Goal: Information Seeking & Learning: Learn about a topic

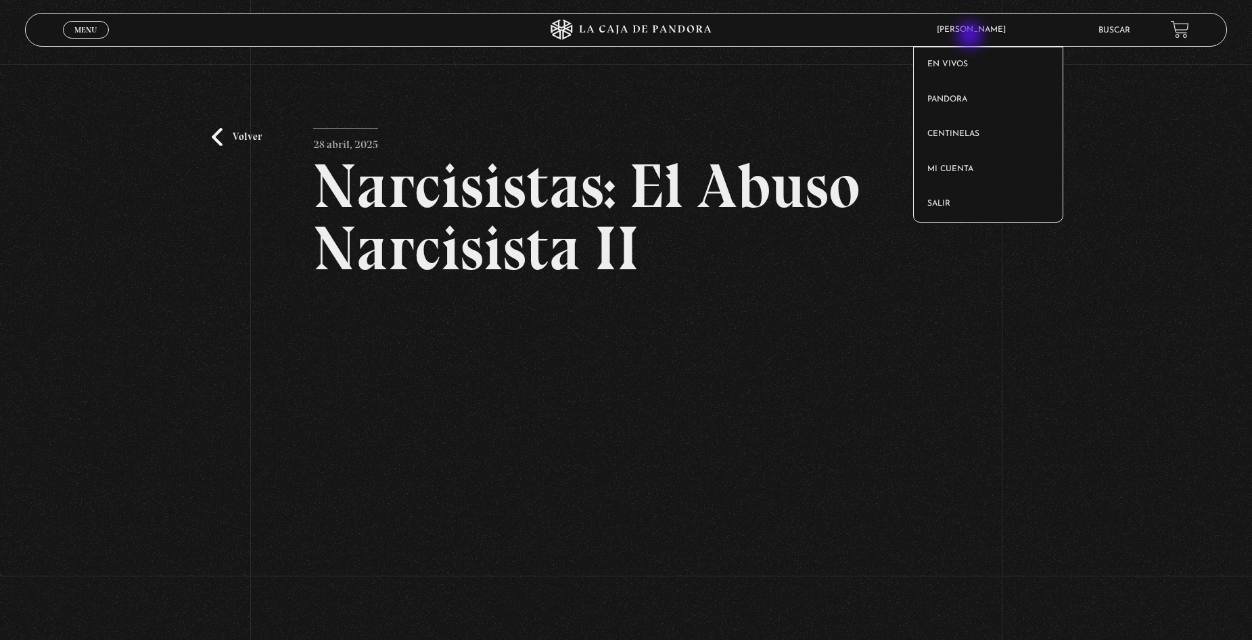
click at [971, 35] on article "Valeria Ulate En vivos Pandora Centinelas Mi cuenta Salir" at bounding box center [1005, 29] width 150 height 31
click at [1112, 36] on li "Buscar" at bounding box center [1115, 30] width 32 height 21
click at [1123, 28] on link "Buscar" at bounding box center [1115, 30] width 32 height 8
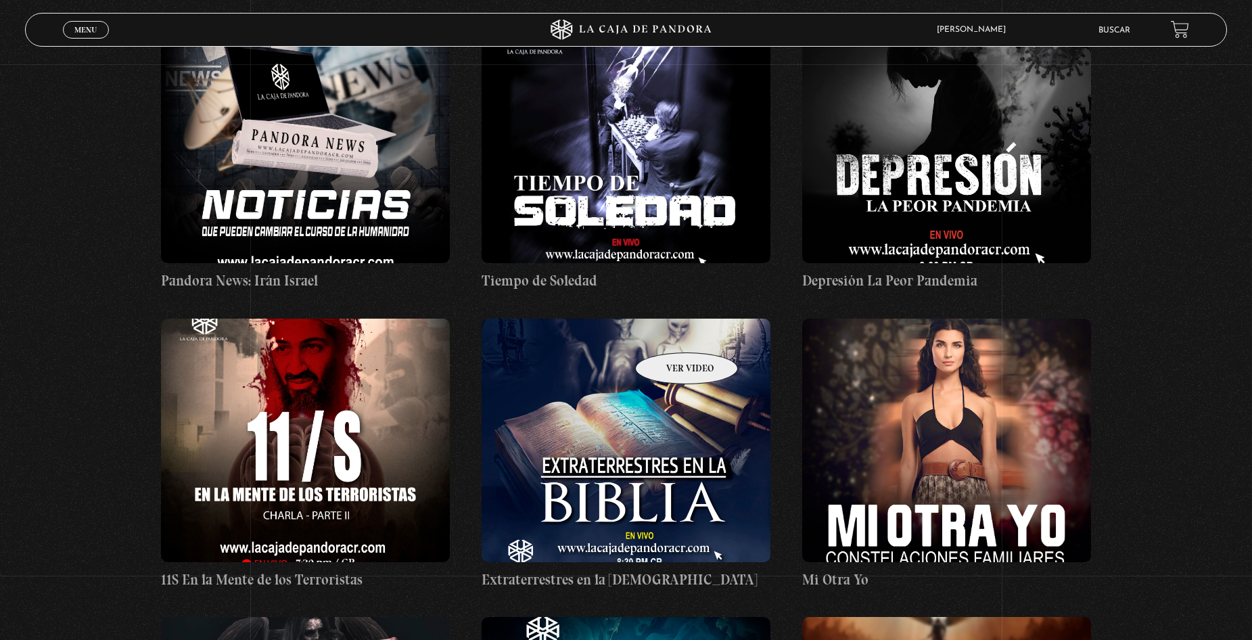
scroll to position [6427, 0]
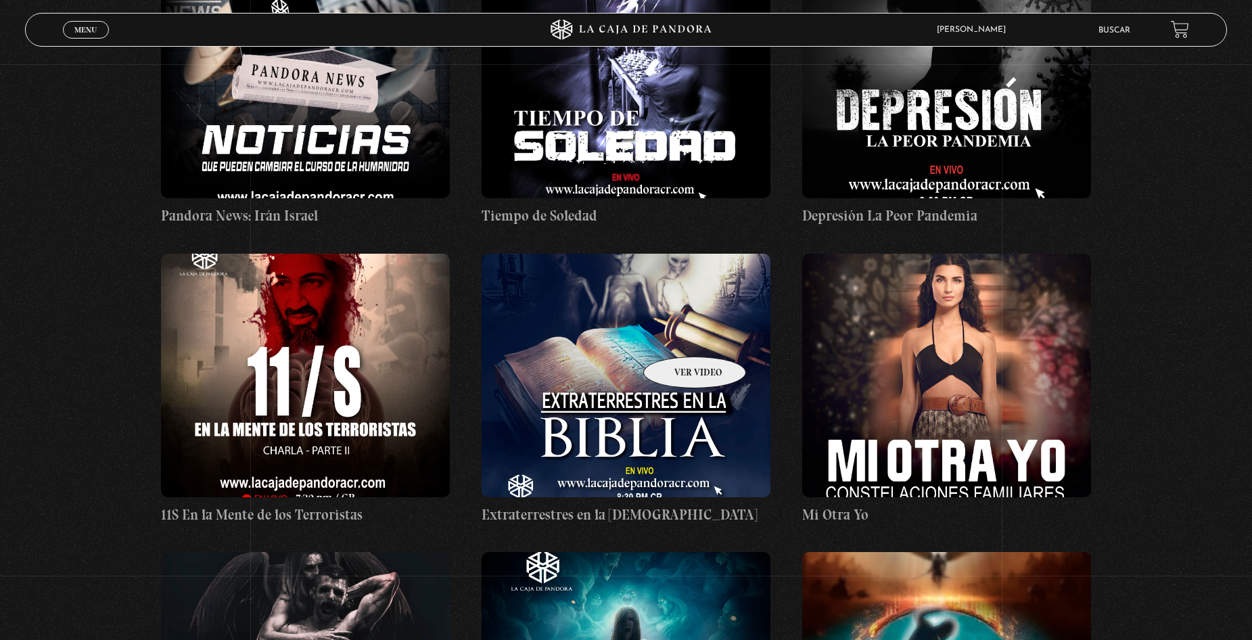
click at [672, 338] on figure at bounding box center [626, 376] width 288 height 244
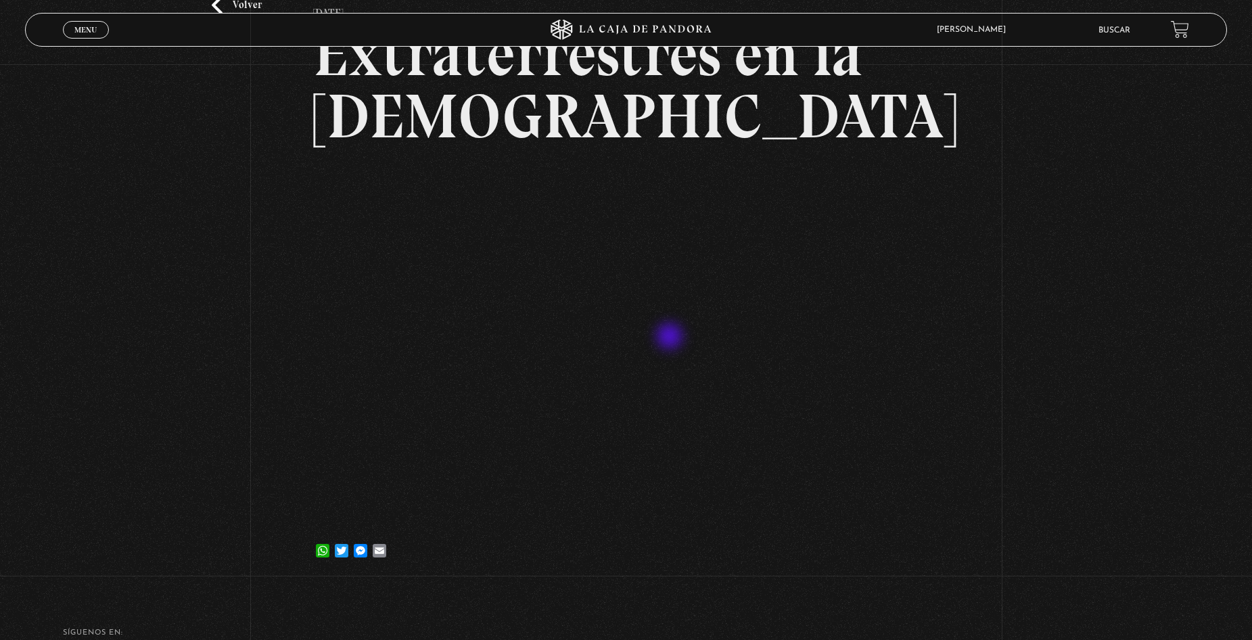
scroll to position [135, 0]
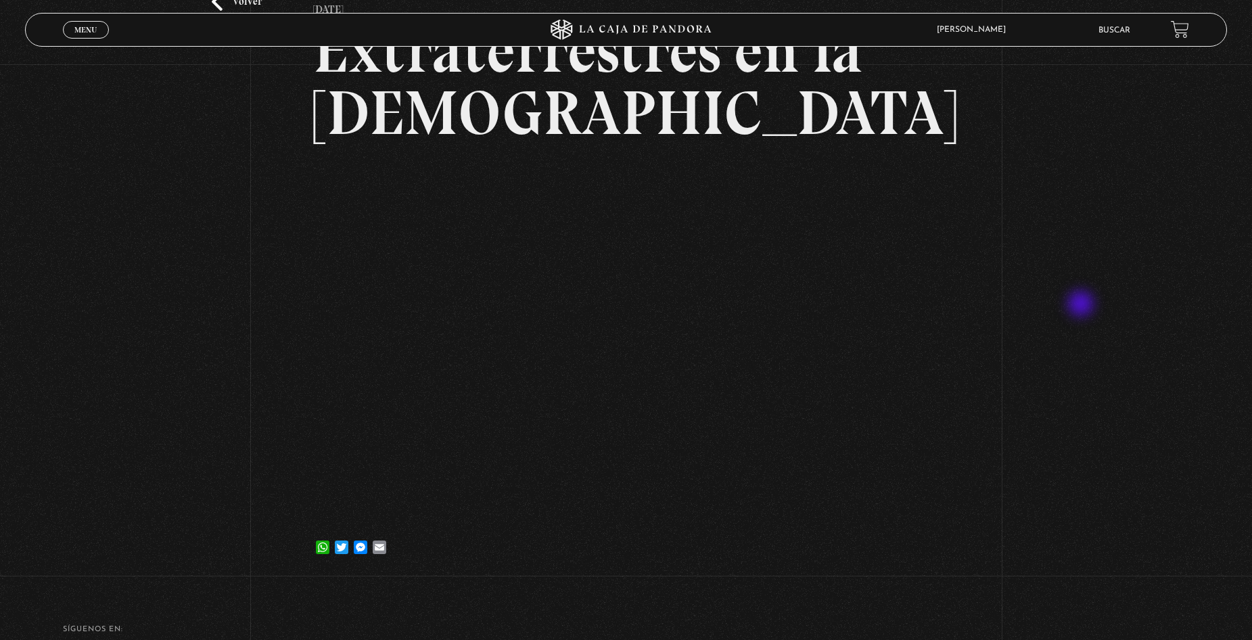
click at [1089, 307] on div "Volver [DATE] Extraterrestres en la [DEMOGRAPHIC_DATA] WhatsApp Twitter Messeng…" at bounding box center [626, 253] width 1252 height 649
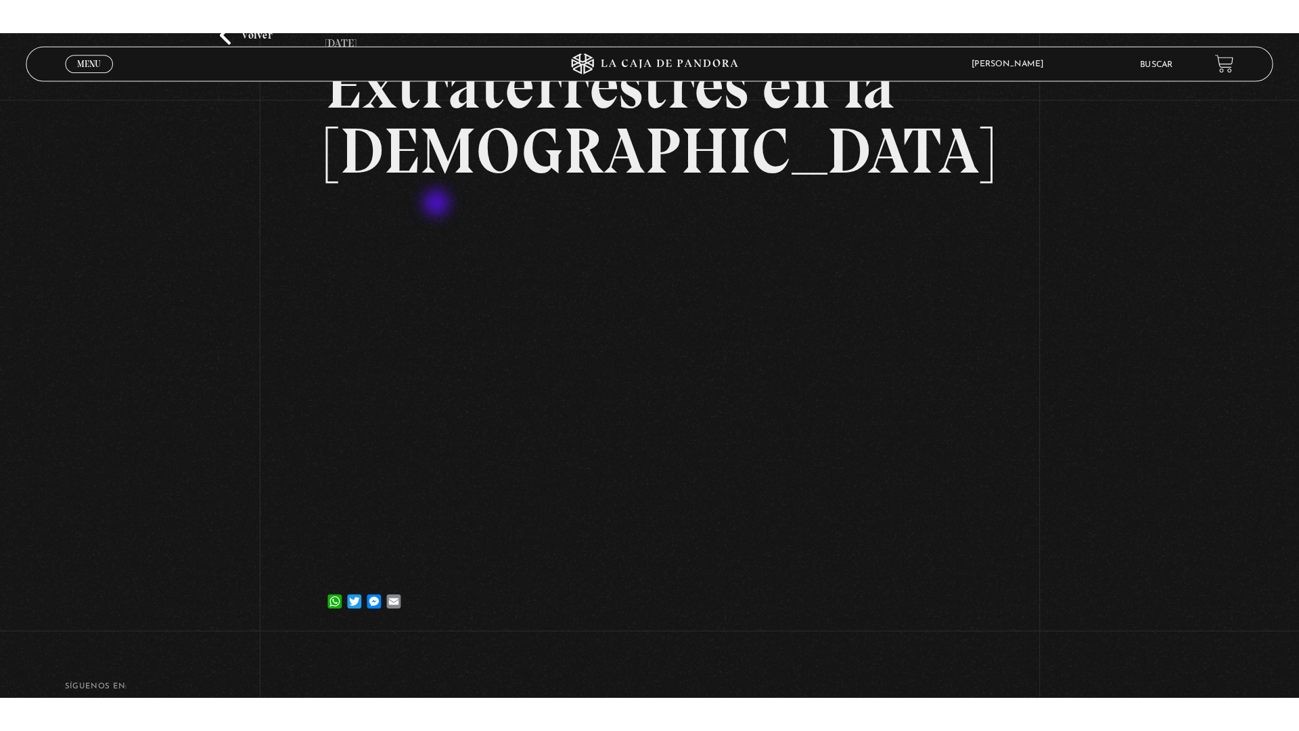
scroll to position [68, 0]
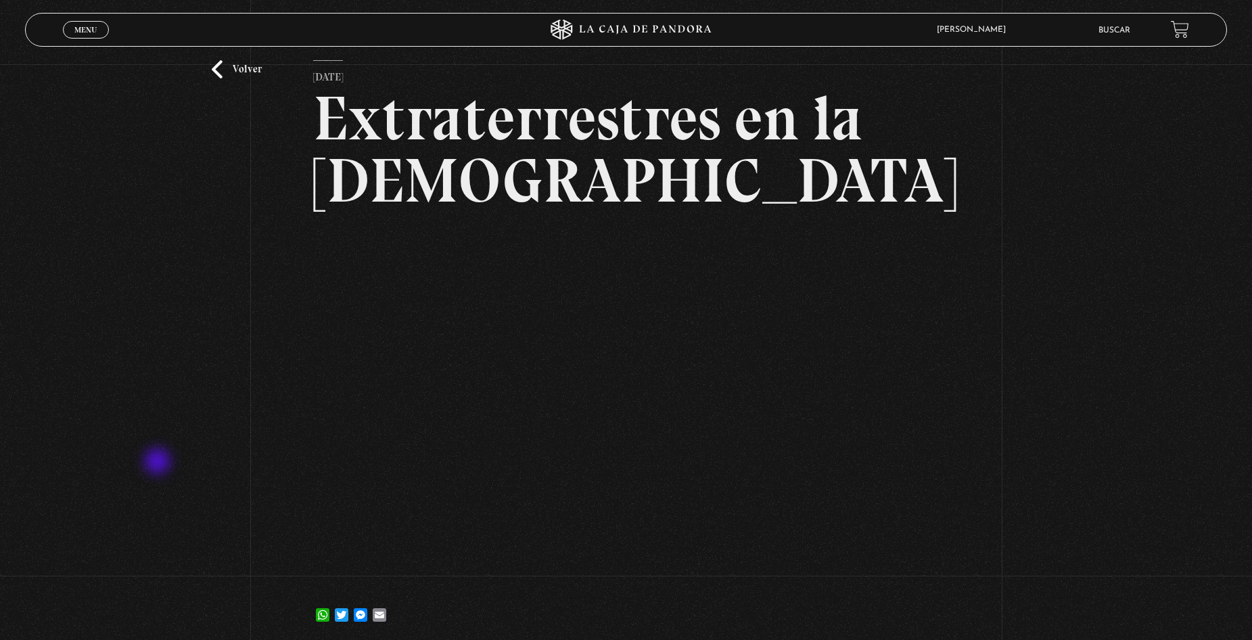
click at [159, 463] on div "Volver [DATE] Extraterrestres en la [DEMOGRAPHIC_DATA] WhatsApp Twitter Messeng…" at bounding box center [626, 321] width 1252 height 649
